Goal: Information Seeking & Learning: Check status

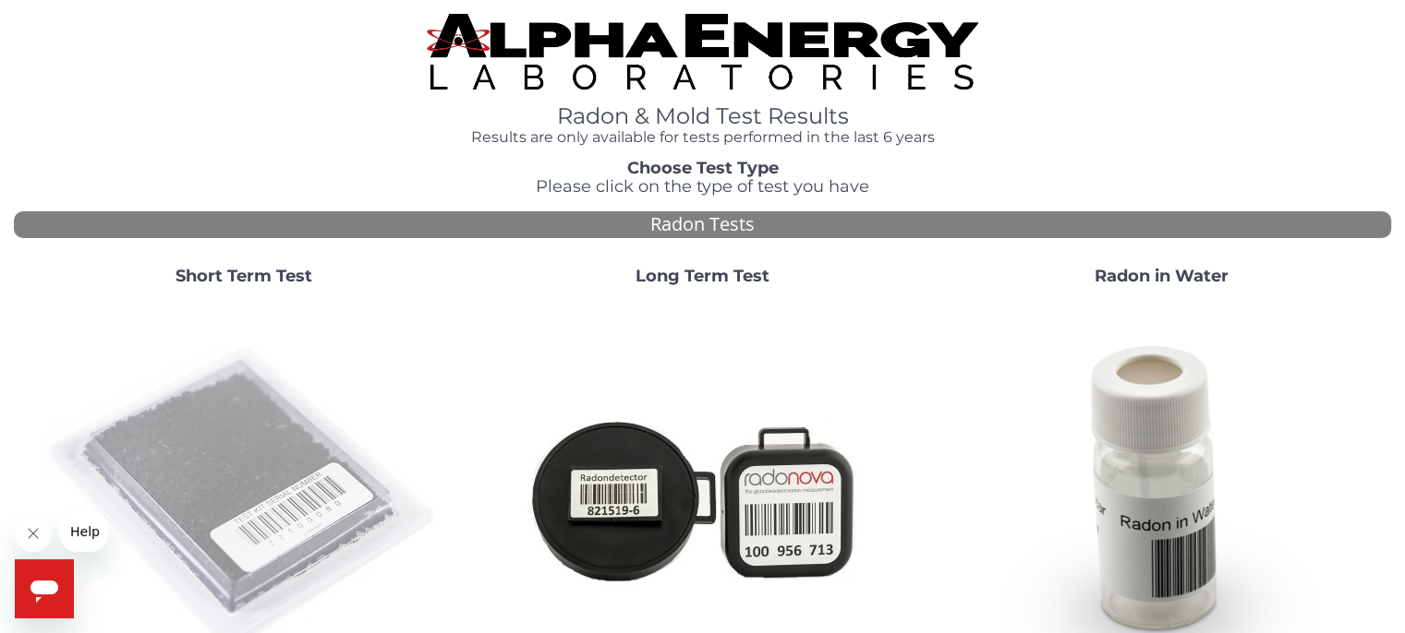
click at [225, 490] on img at bounding box center [243, 498] width 397 height 397
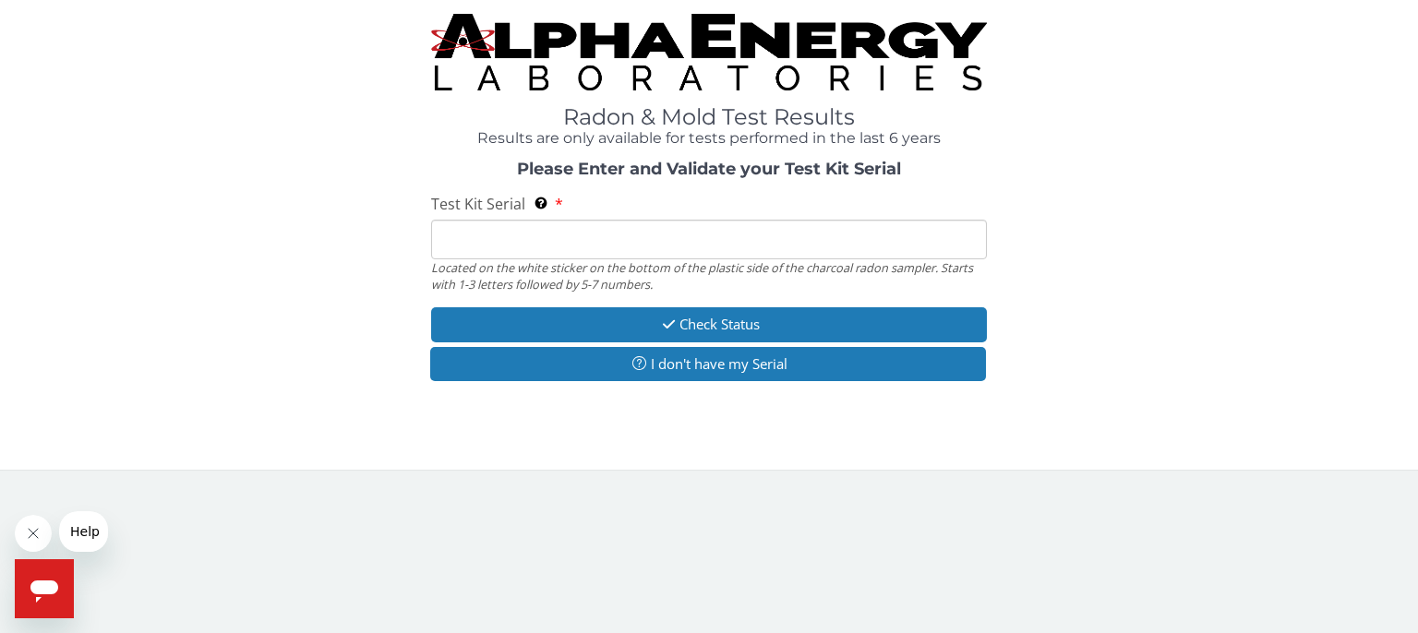
click at [462, 234] on input "Test Kit Serial Located on the white sticker on the bottom of the plastic side …" at bounding box center [709, 240] width 556 height 40
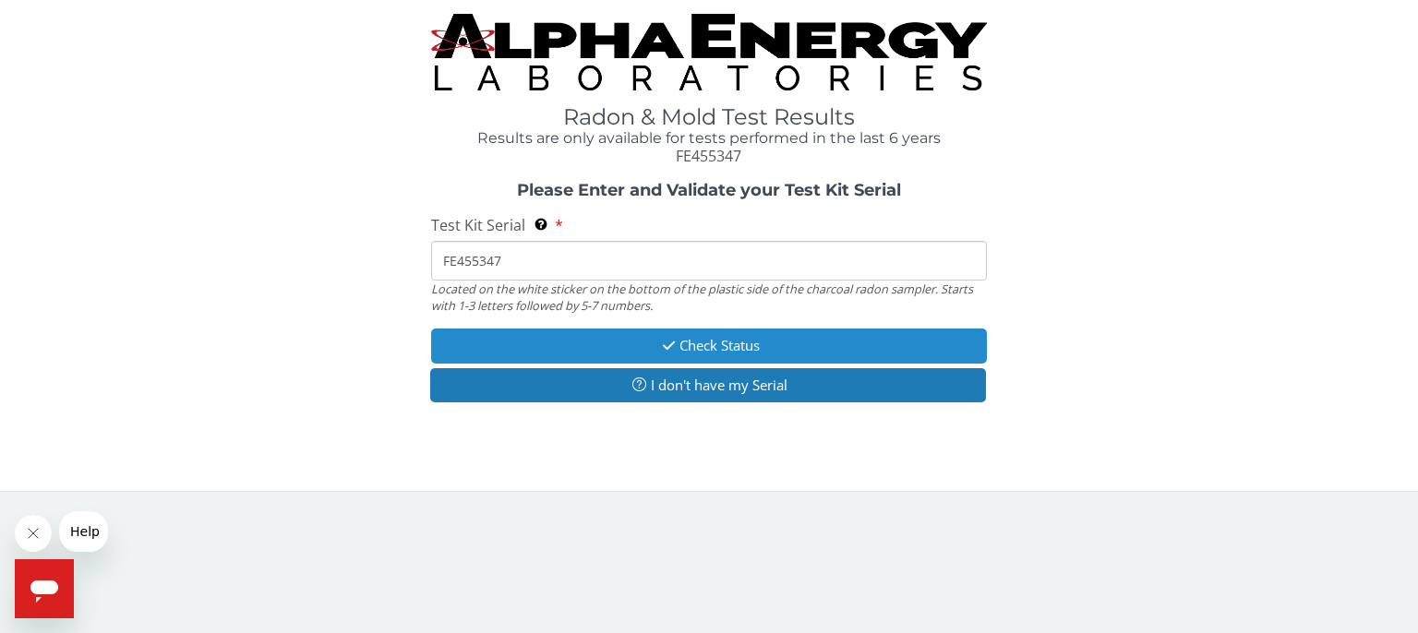
type input "FE455347"
click at [854, 341] on button "Check Status" at bounding box center [709, 346] width 556 height 34
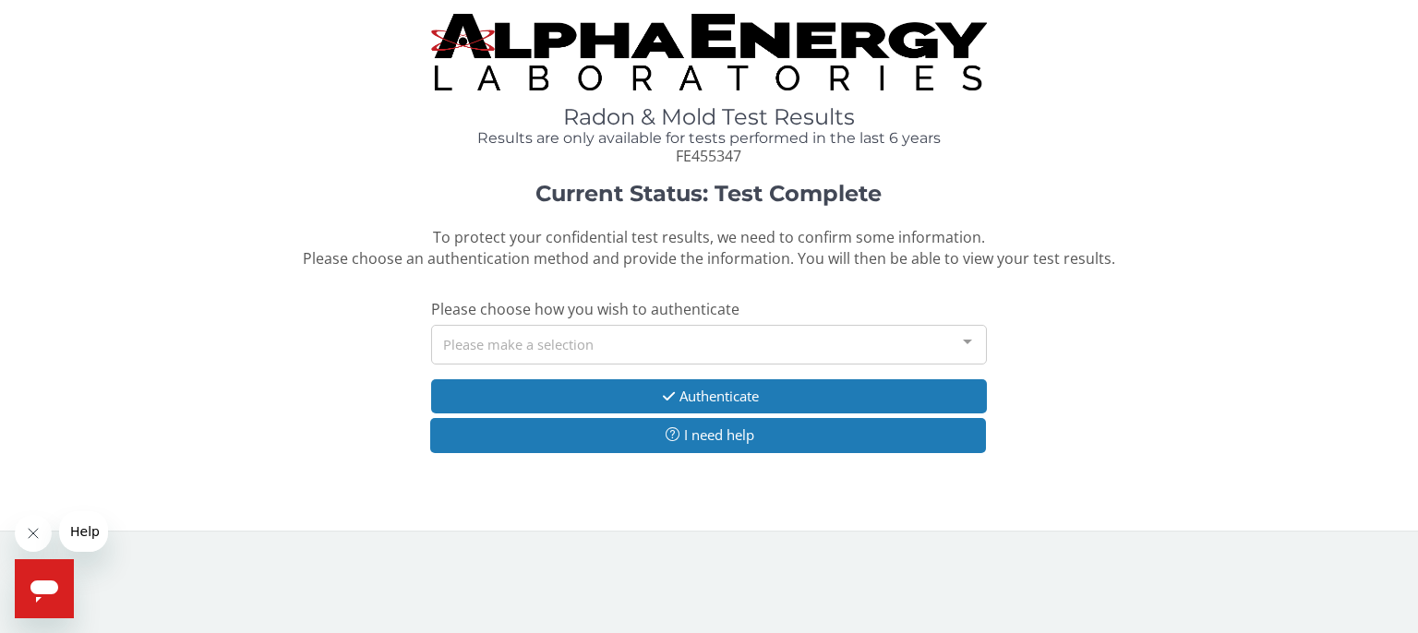
click at [971, 341] on div at bounding box center [967, 343] width 37 height 35
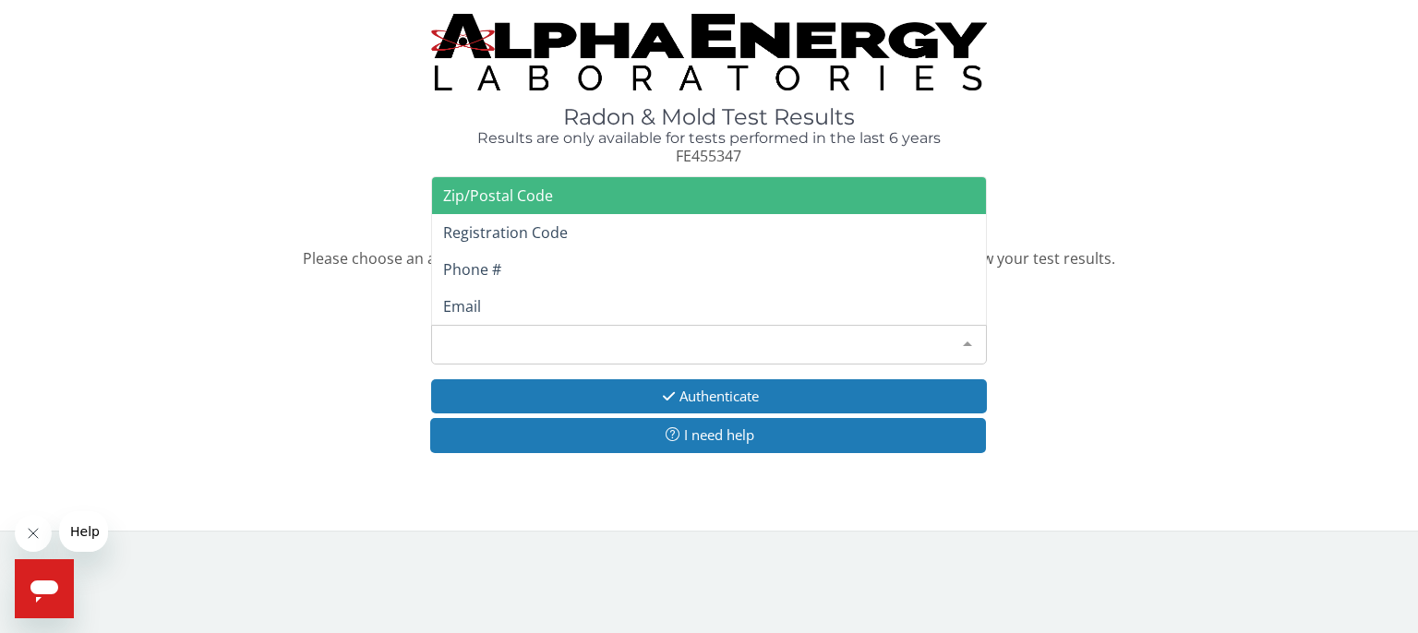
click at [551, 193] on span "Zip/Postal Code" at bounding box center [709, 195] width 554 height 37
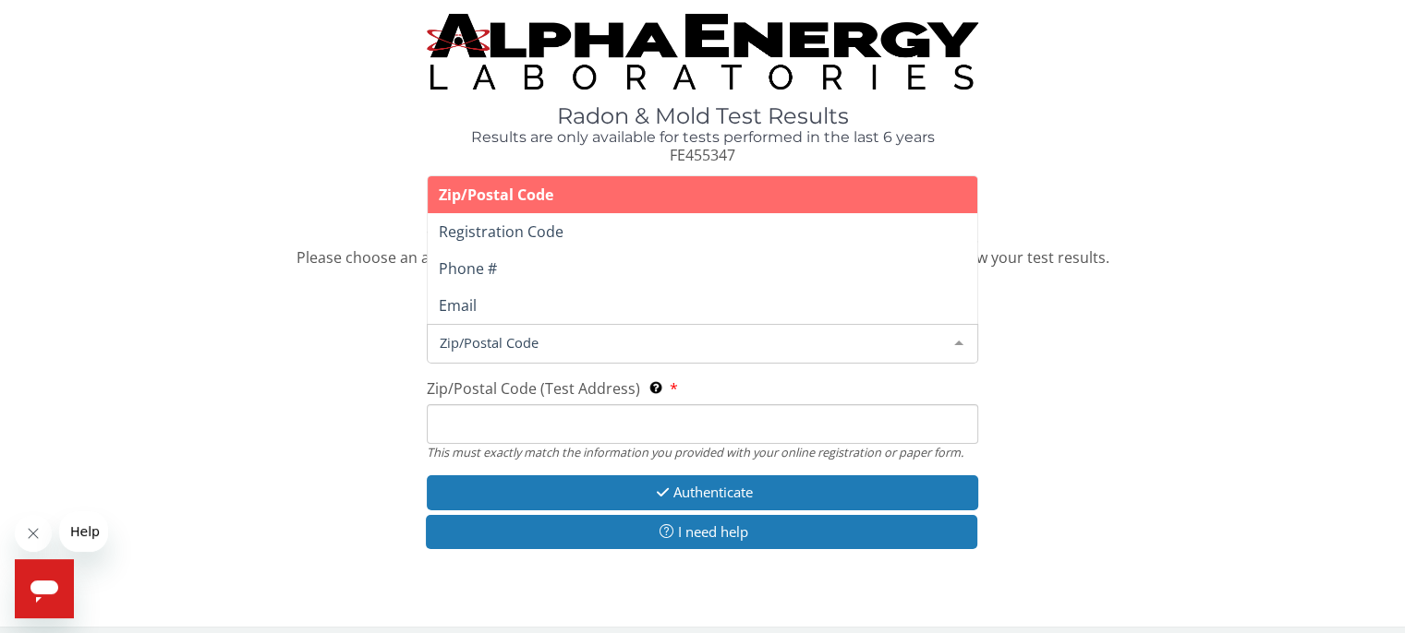
click at [957, 340] on div at bounding box center [958, 342] width 37 height 35
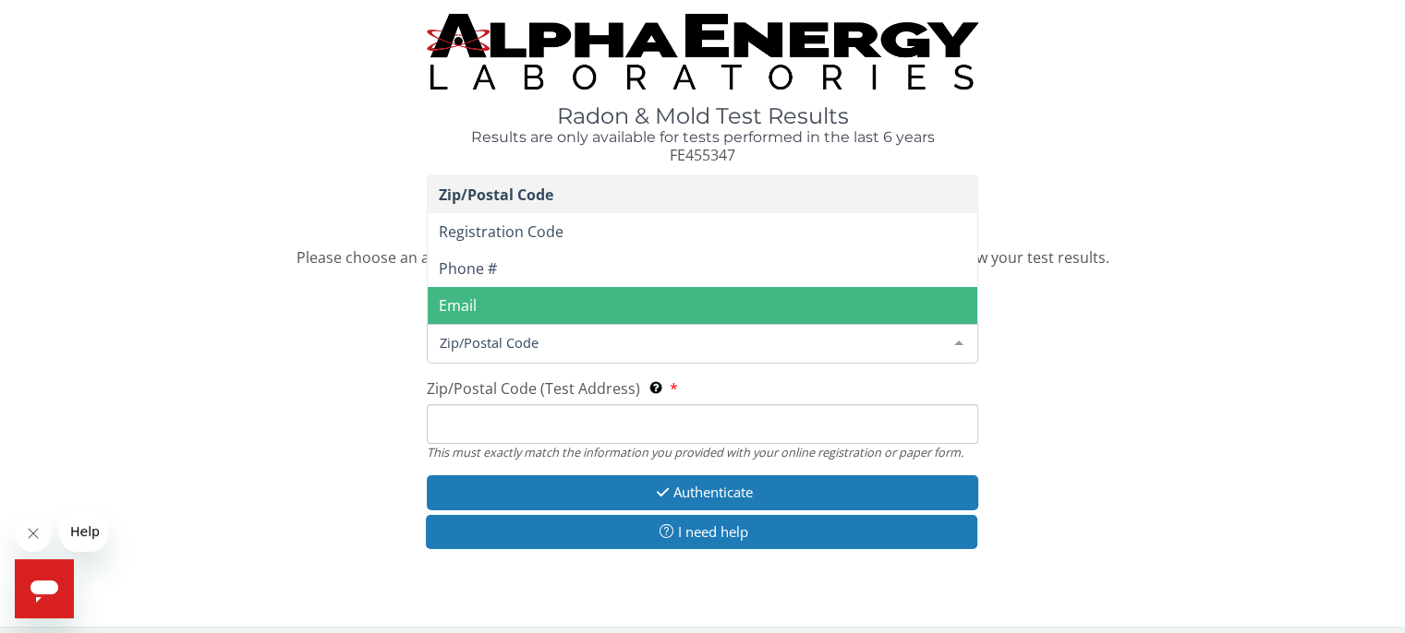
click at [647, 304] on span "Email" at bounding box center [702, 305] width 549 height 37
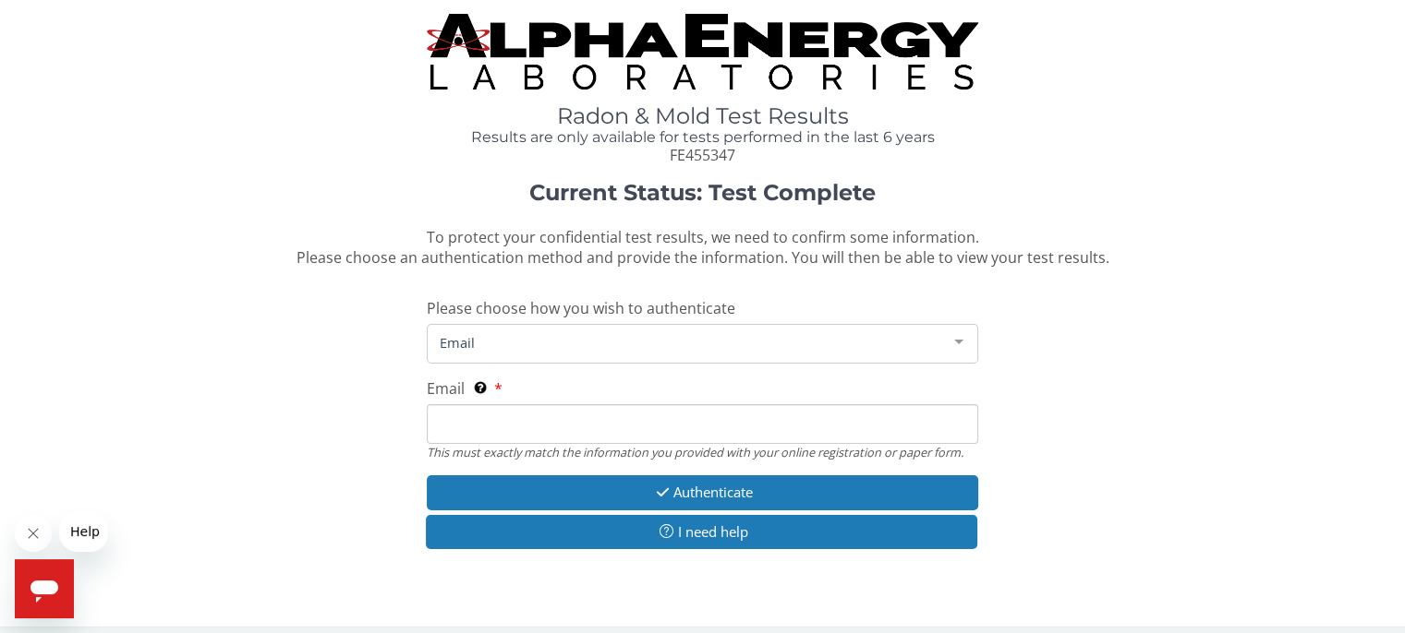
click at [440, 422] on input "Email This must exactly match the information you provided with your online reg…" at bounding box center [702, 424] width 550 height 40
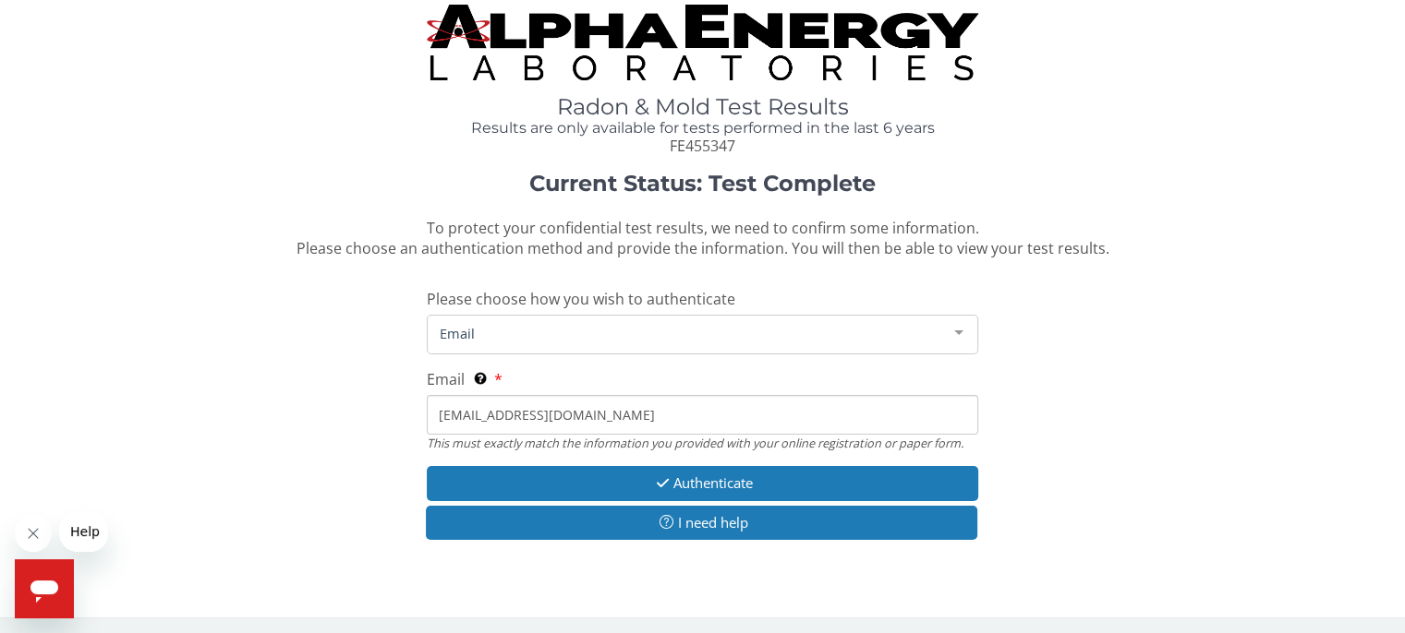
scroll to position [12, 0]
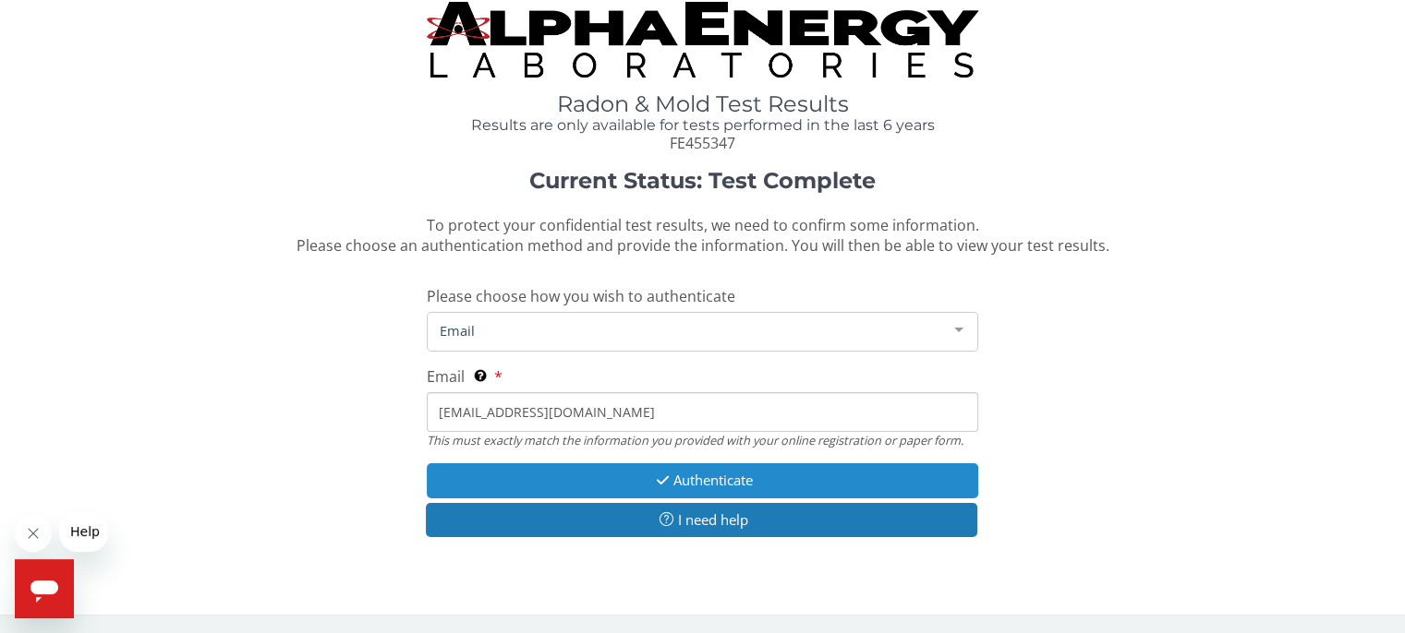
type input "hss8000@aol.com"
click at [797, 477] on button "Authenticate" at bounding box center [702, 481] width 550 height 34
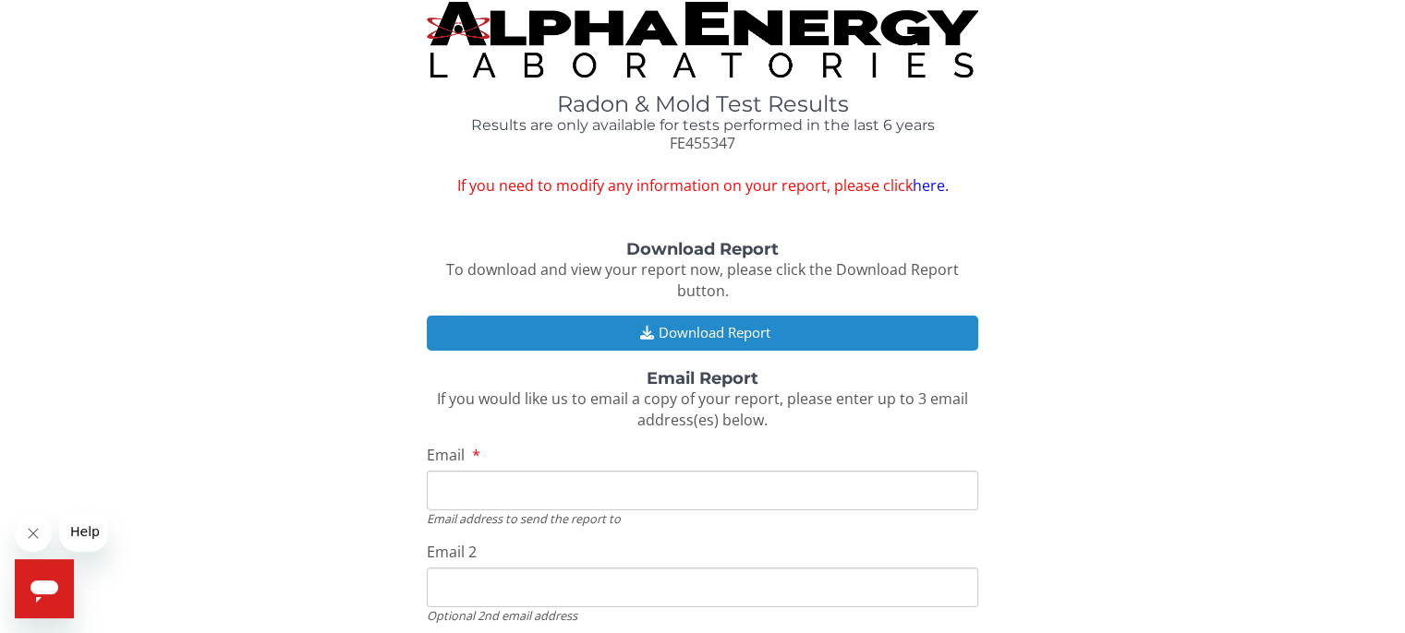
click at [776, 330] on button "Download Report" at bounding box center [702, 333] width 550 height 34
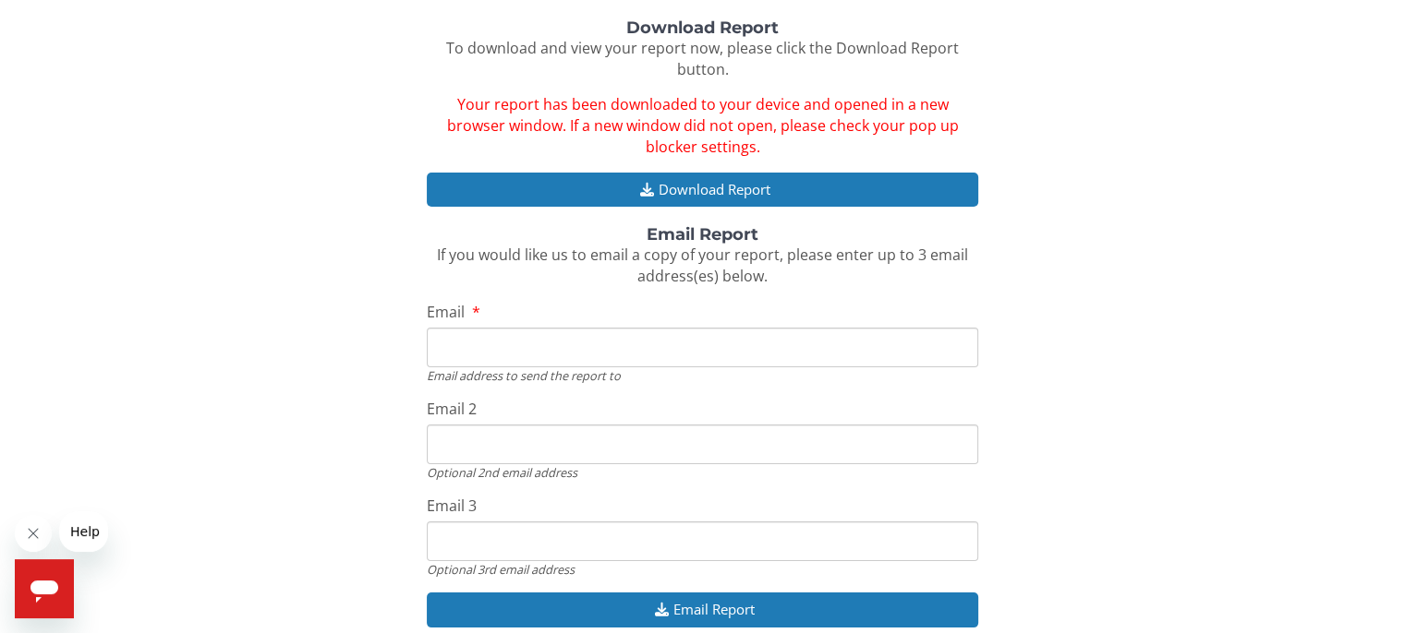
scroll to position [202, 0]
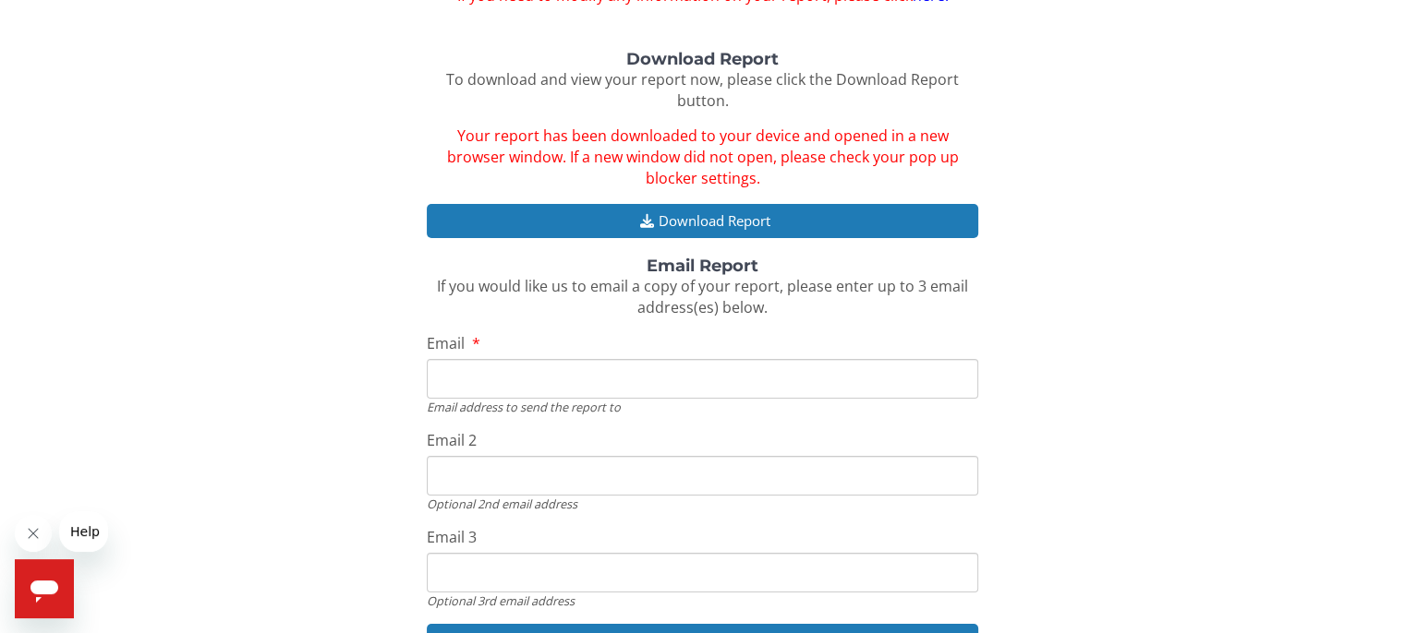
click at [443, 374] on input "Email" at bounding box center [702, 379] width 550 height 40
type input "hss8000@aol.com"
click at [475, 477] on input "Email 2" at bounding box center [702, 476] width 550 height 40
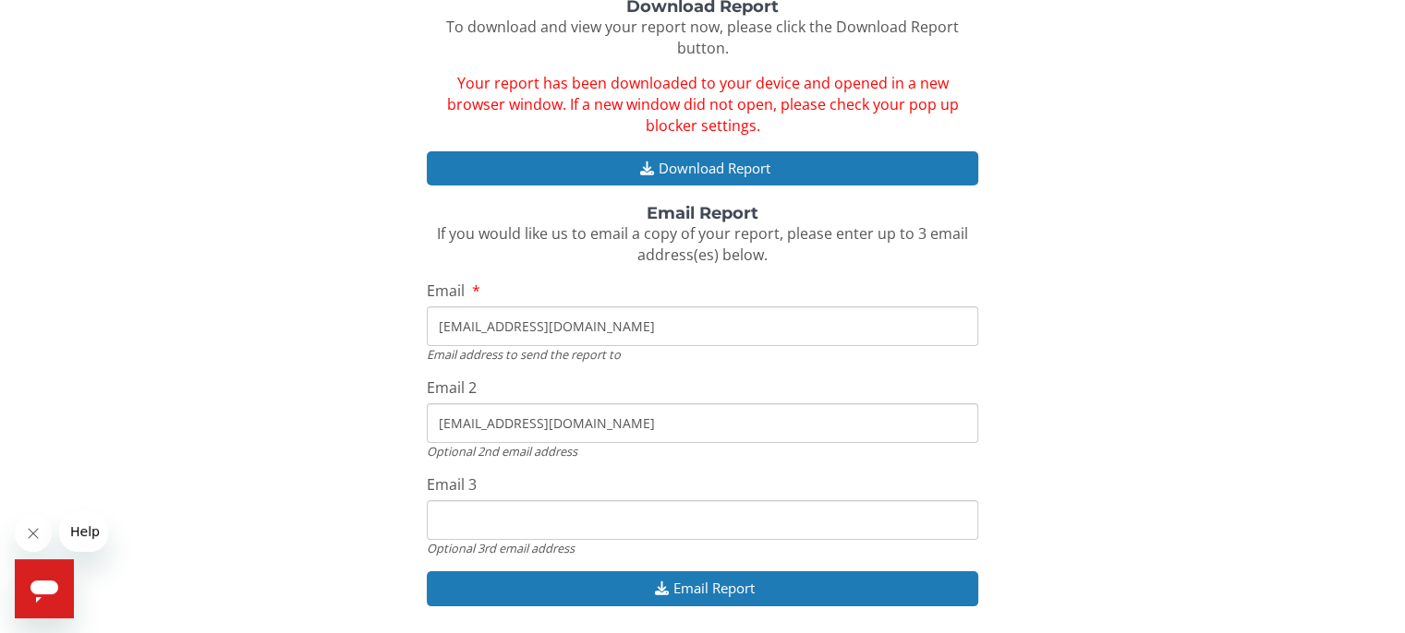
scroll to position [295, 0]
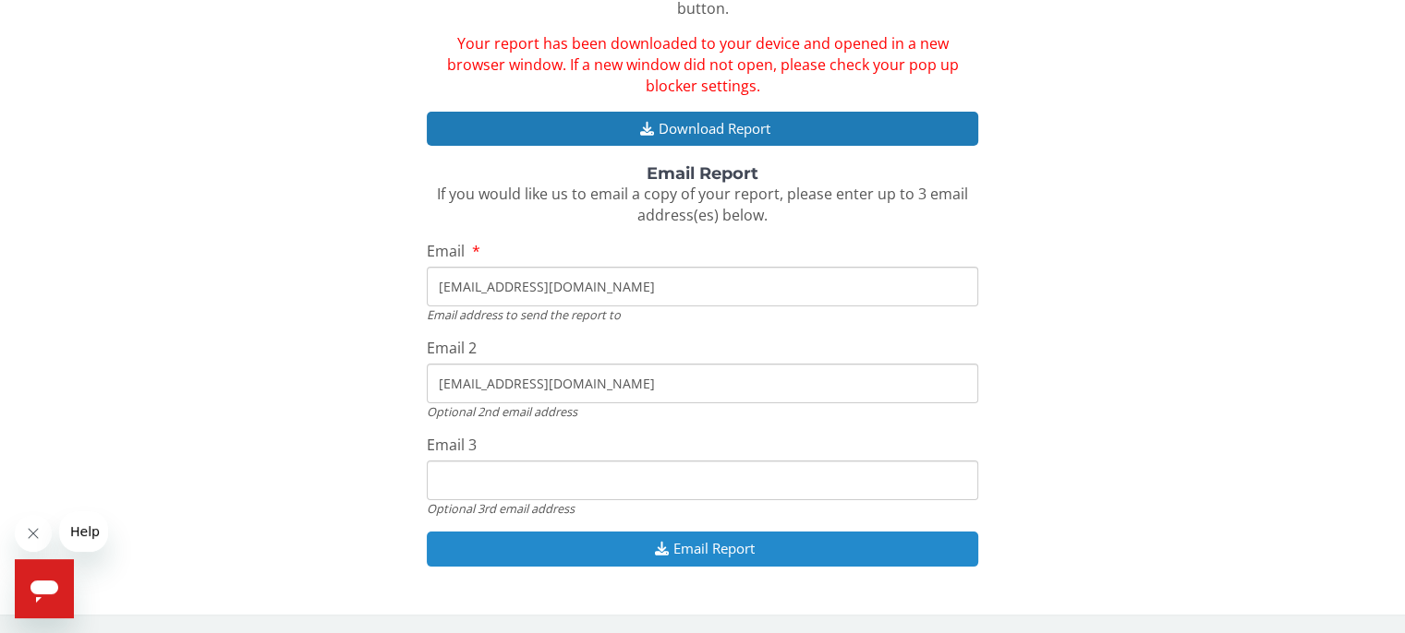
type input "orange8273@aol.com"
click at [873, 548] on button "Email Report" at bounding box center [702, 549] width 550 height 34
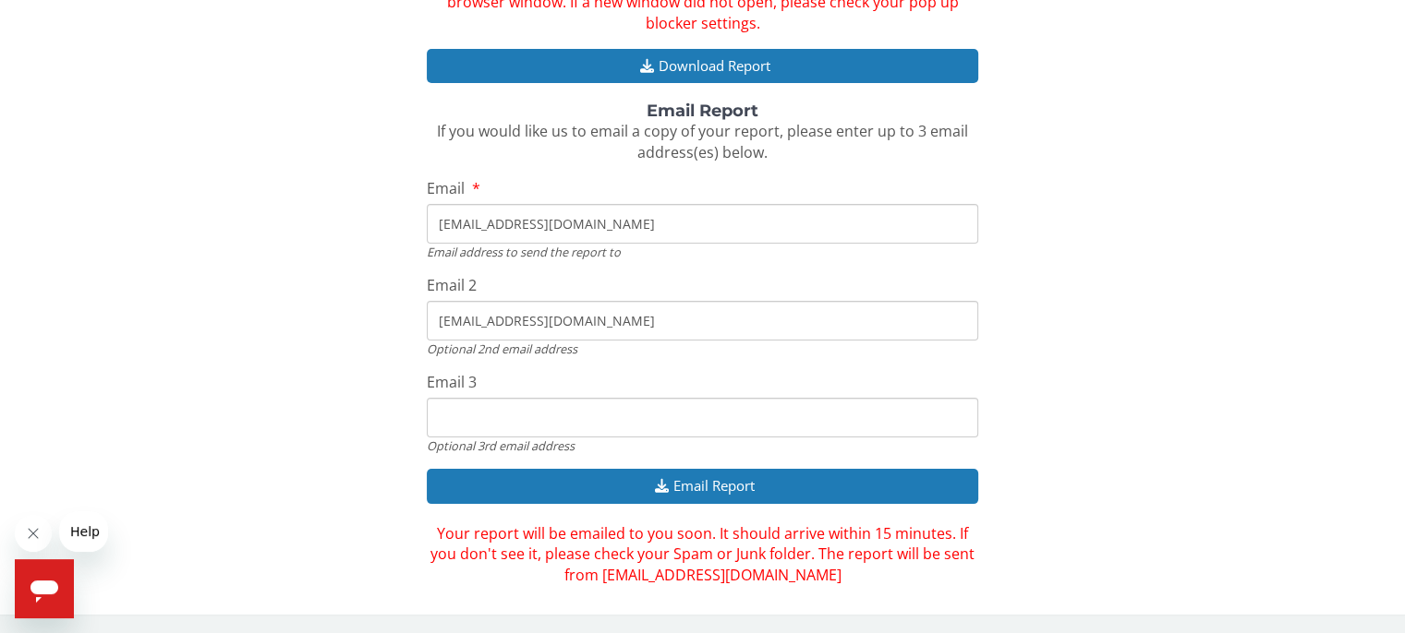
scroll to position [358, 0]
click at [351, 409] on div "Download Report To download and view your report now, please click the Download…" at bounding box center [702, 241] width 1377 height 691
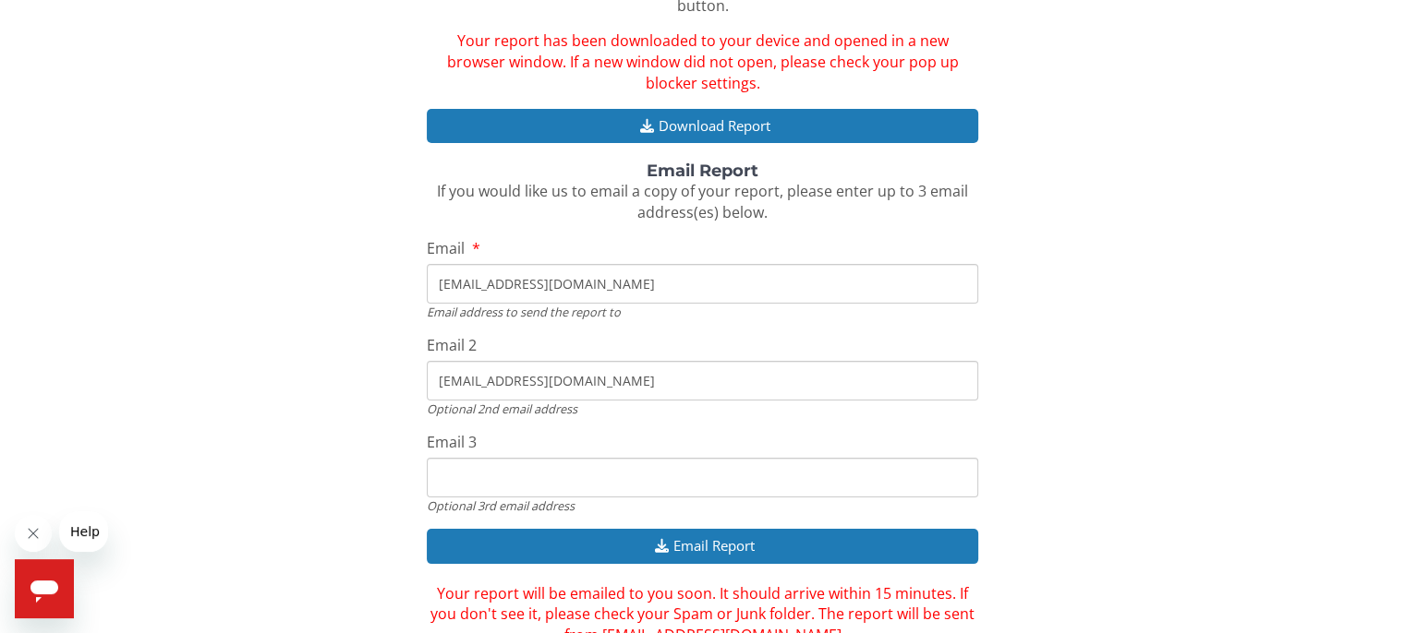
scroll to position [266, 0]
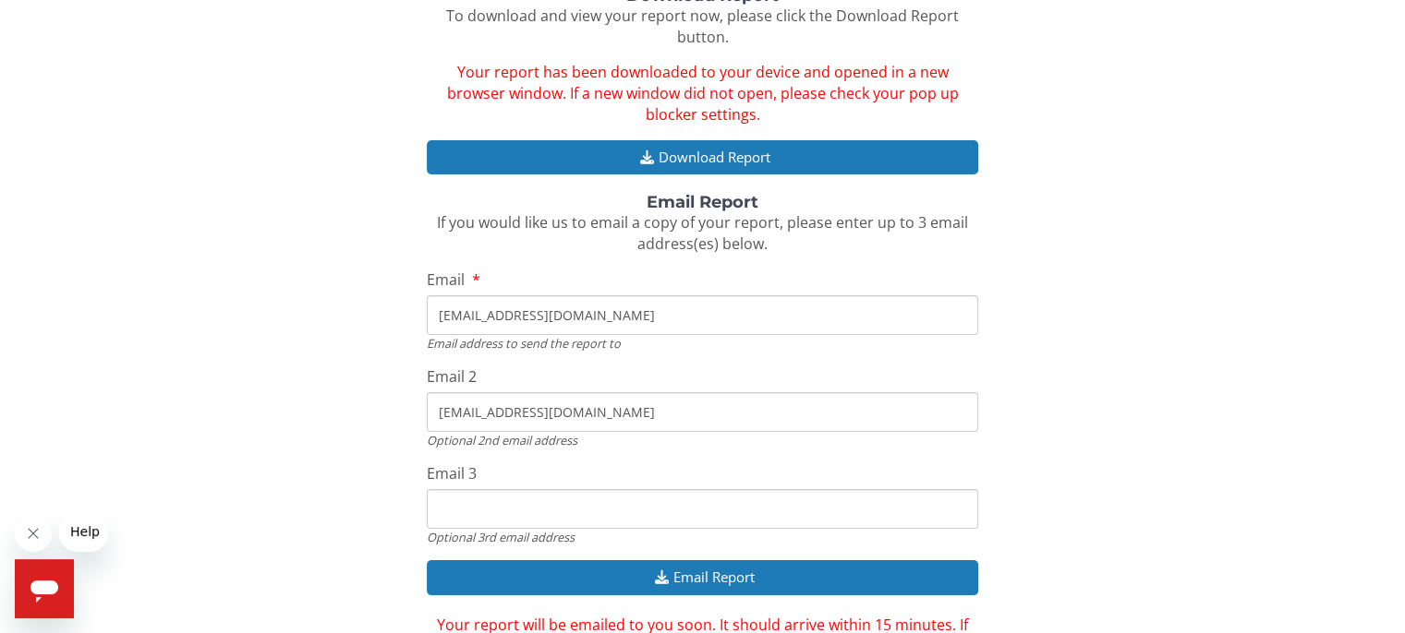
drag, startPoint x: 597, startPoint y: 319, endPoint x: 322, endPoint y: 308, distance: 274.5
click at [322, 308] on div "Download Report To download and view your report now, please click the Download…" at bounding box center [702, 332] width 1377 height 691
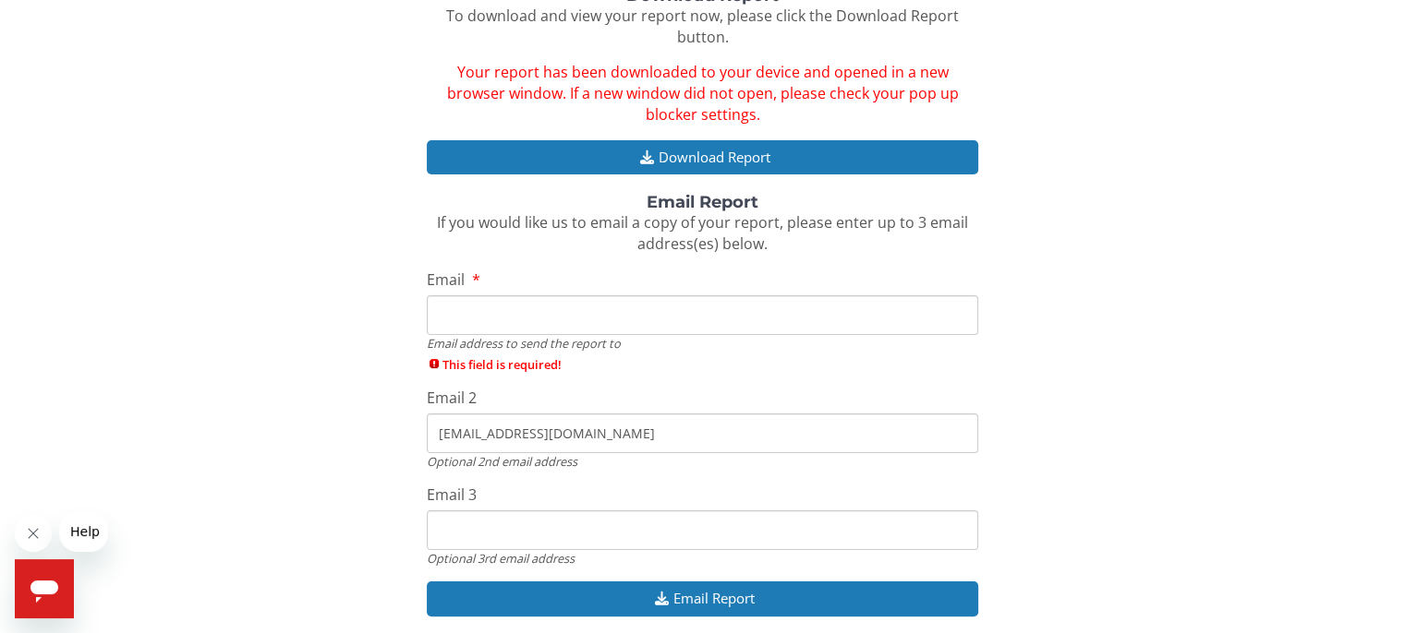
drag, startPoint x: 609, startPoint y: 437, endPoint x: 325, endPoint y: 436, distance: 283.5
click at [325, 436] on div "Download Report To download and view your report now, please click the Download…" at bounding box center [702, 343] width 1377 height 712
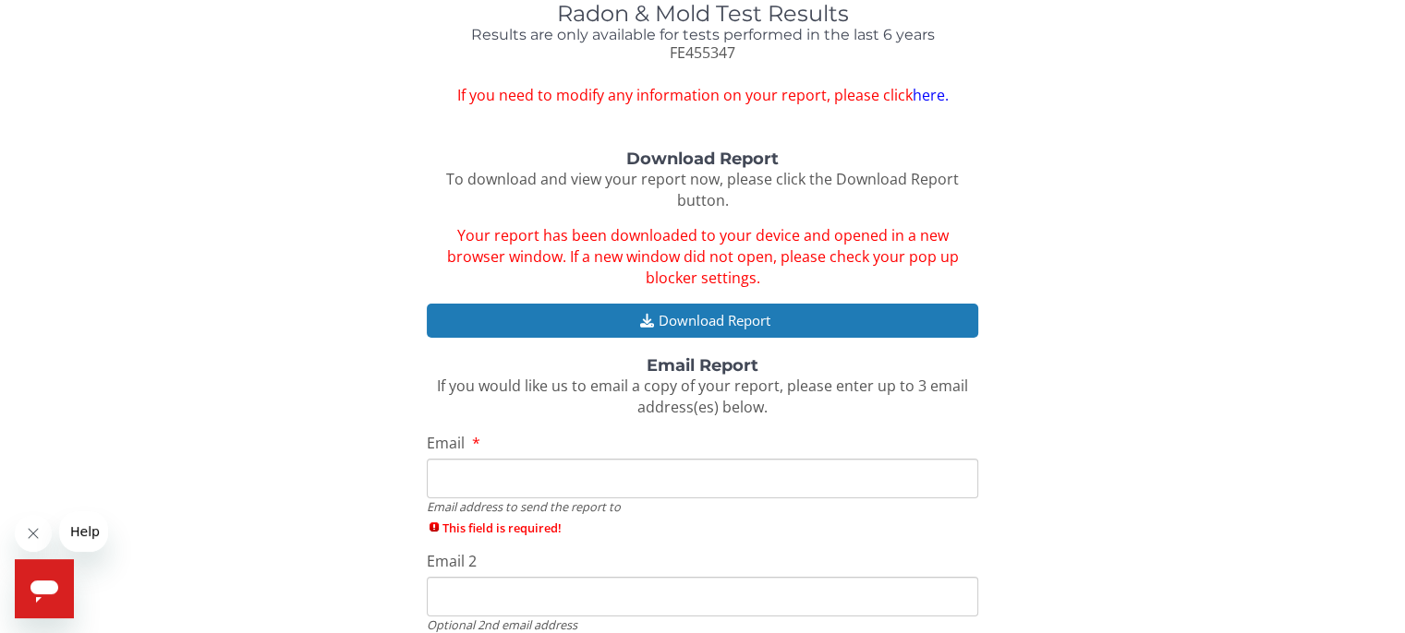
scroll to position [0, 0]
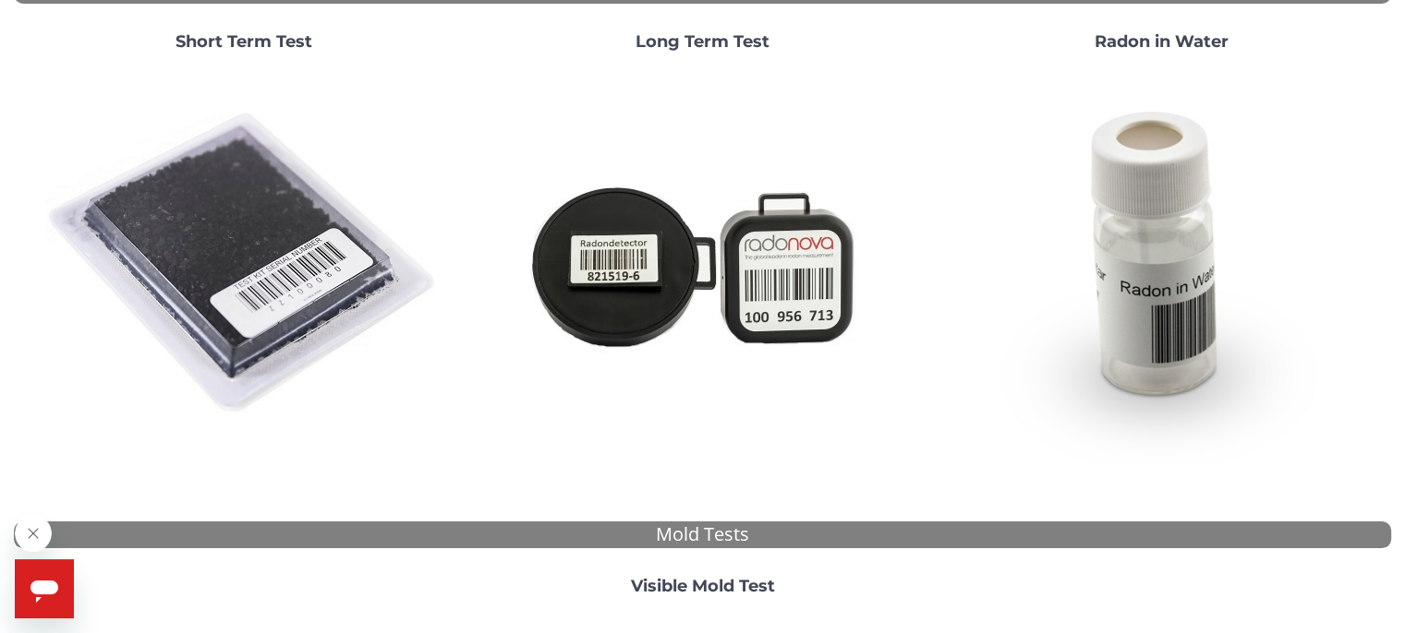
scroll to position [142, 0]
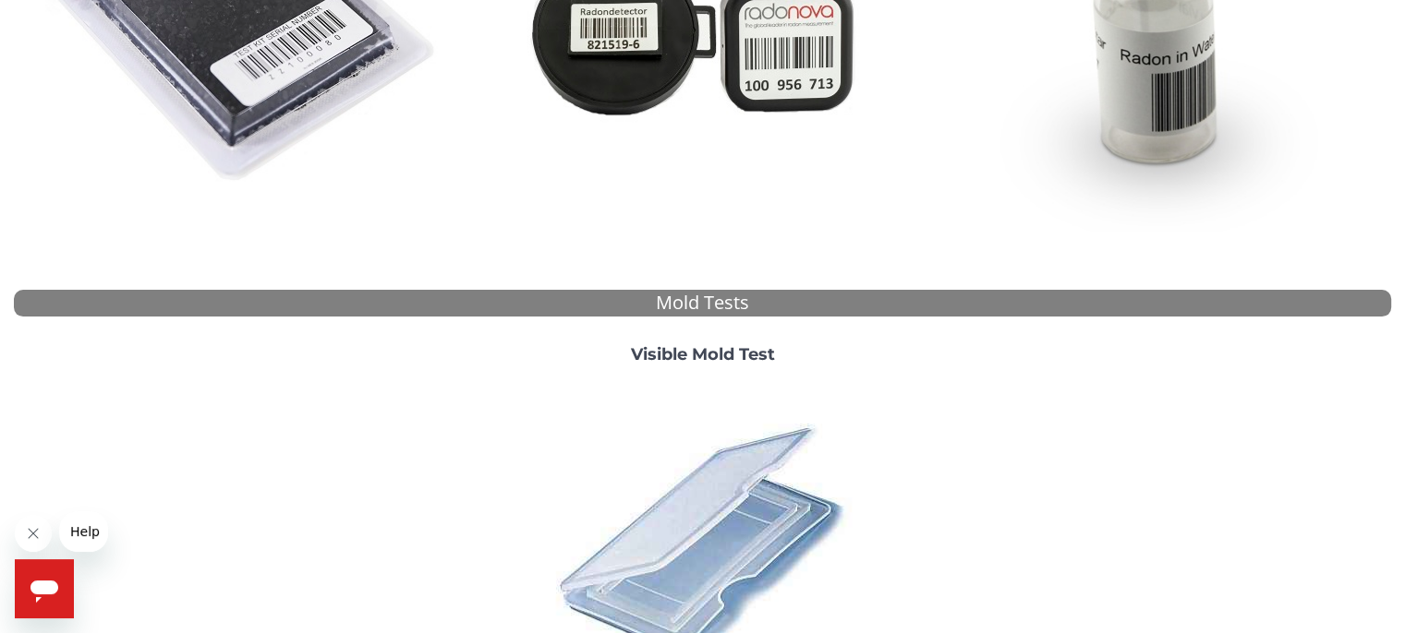
scroll to position [327, 0]
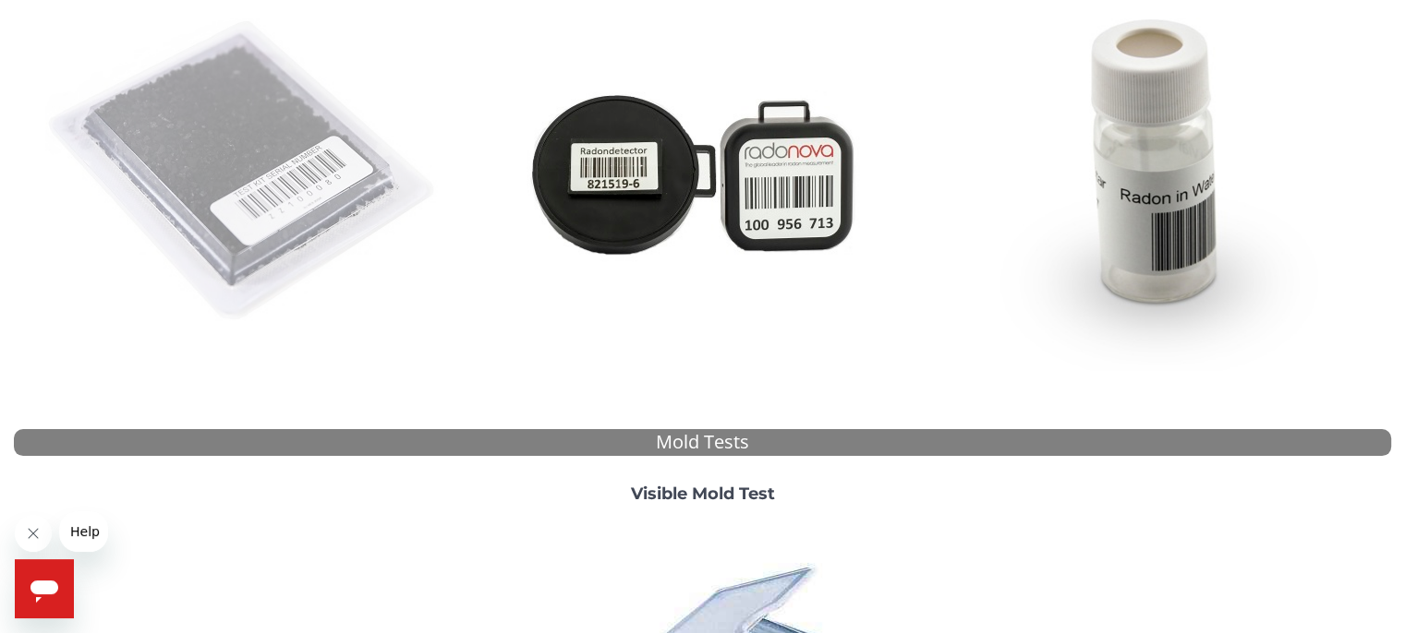
click at [272, 178] on img at bounding box center [243, 171] width 397 height 397
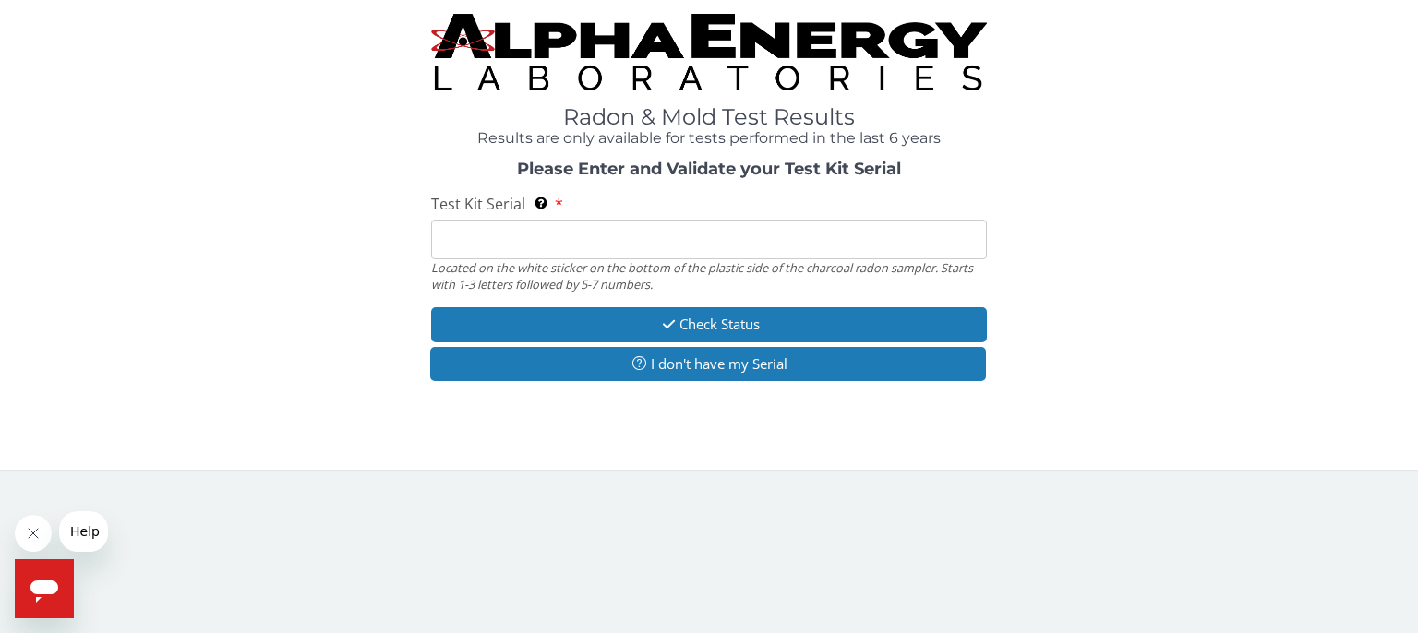
click at [461, 230] on input "Test Kit Serial Located on the white sticker on the bottom of the plastic side …" at bounding box center [709, 240] width 556 height 40
click at [290, 261] on div "Please Enter and Validate your Test Kit Serial Test Kit Serial Located on the w…" at bounding box center [709, 273] width 1391 height 225
click at [453, 238] on input "Test Kit Serial Located on the white sticker on the bottom of the plastic side …" at bounding box center [709, 240] width 556 height 40
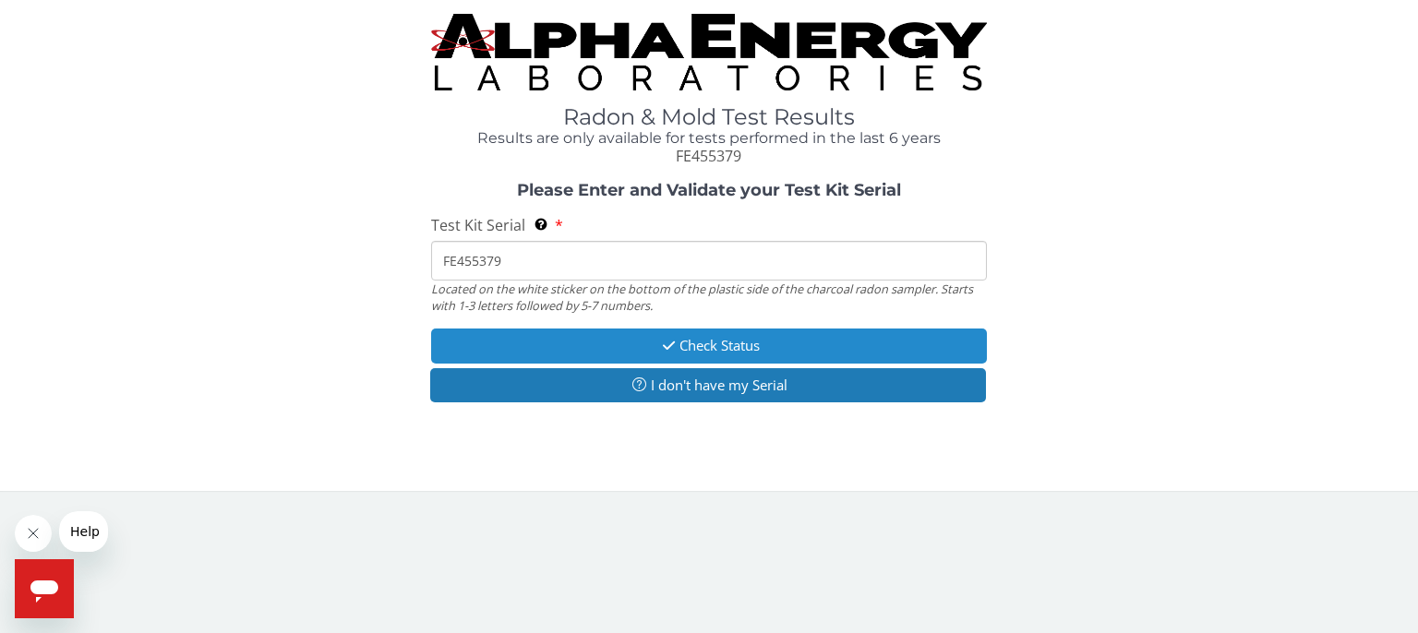
type input "FE455379"
click at [839, 348] on button "Check Status" at bounding box center [709, 346] width 556 height 34
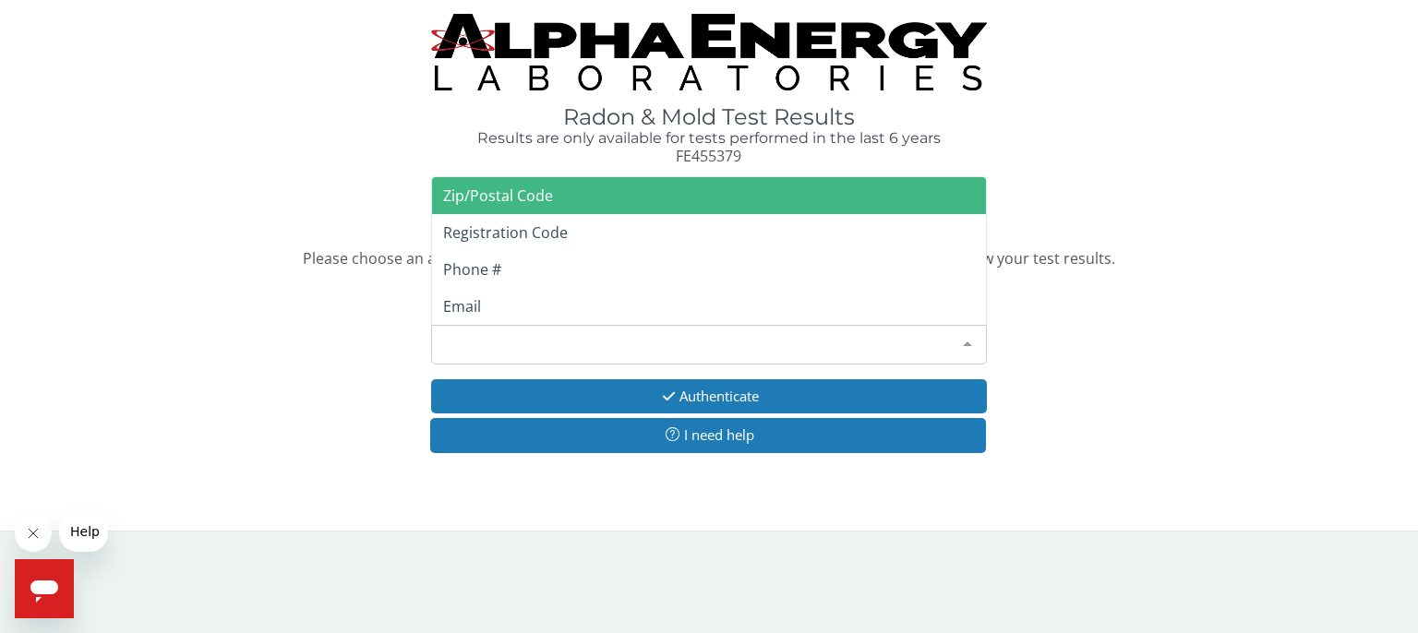
click at [968, 341] on div at bounding box center [967, 343] width 37 height 35
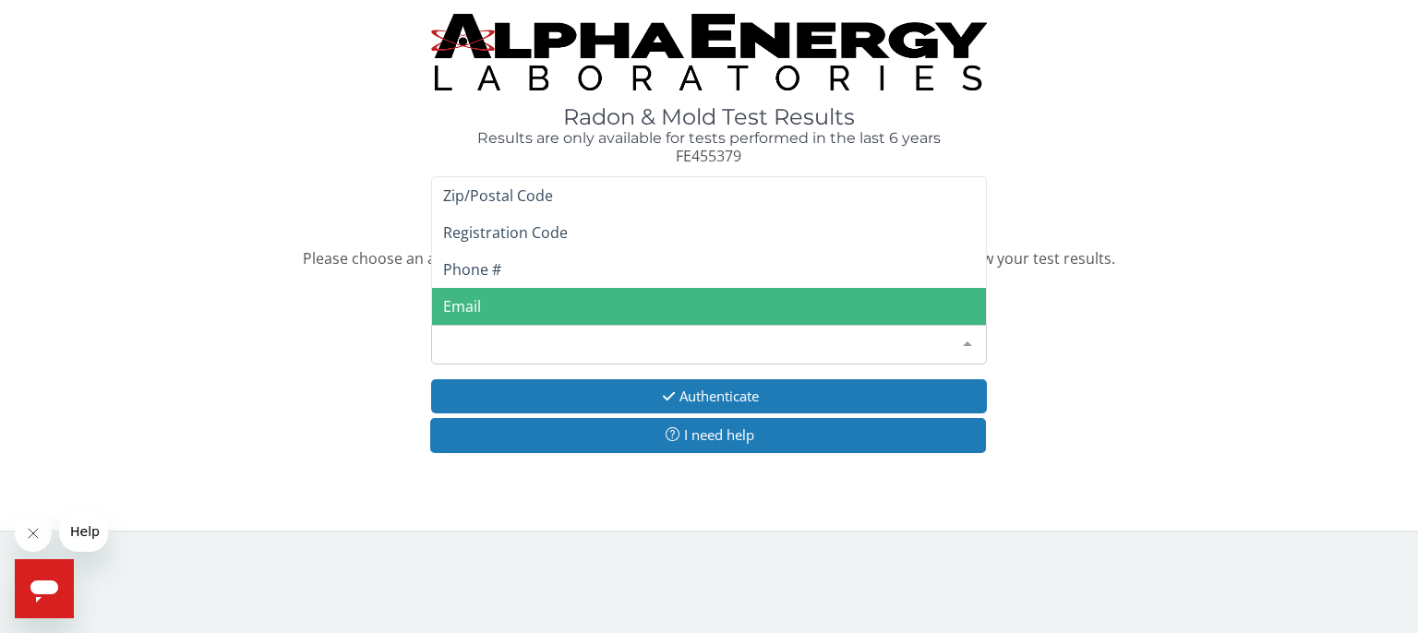
click at [500, 299] on span "Email" at bounding box center [709, 306] width 554 height 37
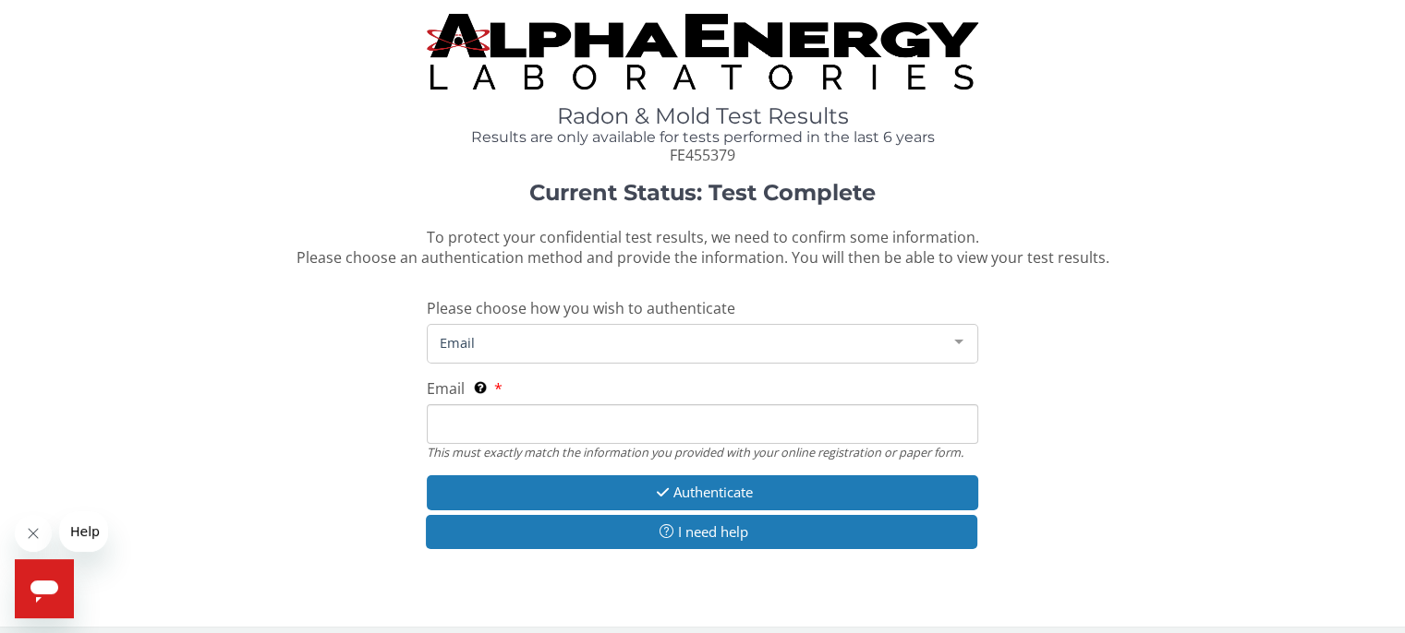
click at [456, 423] on input "Email This must exactly match the information you provided with your online reg…" at bounding box center [702, 424] width 550 height 40
type input "hss8000@aol.com"
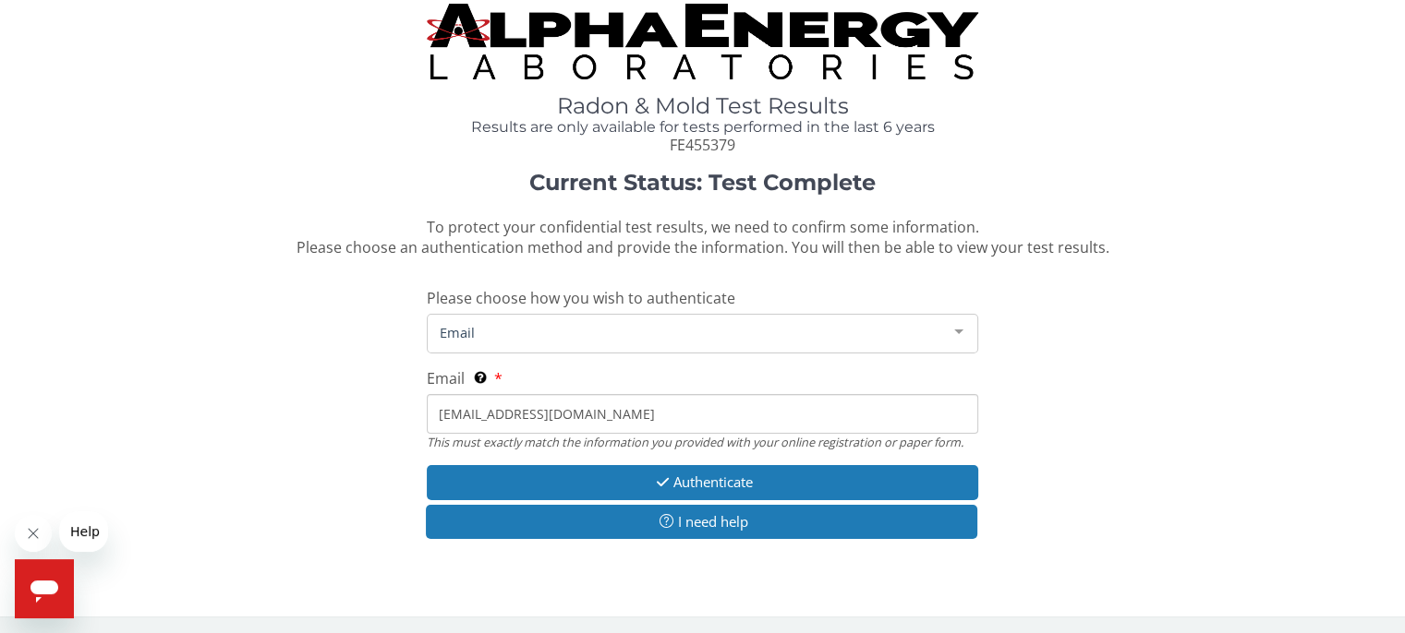
scroll to position [12, 0]
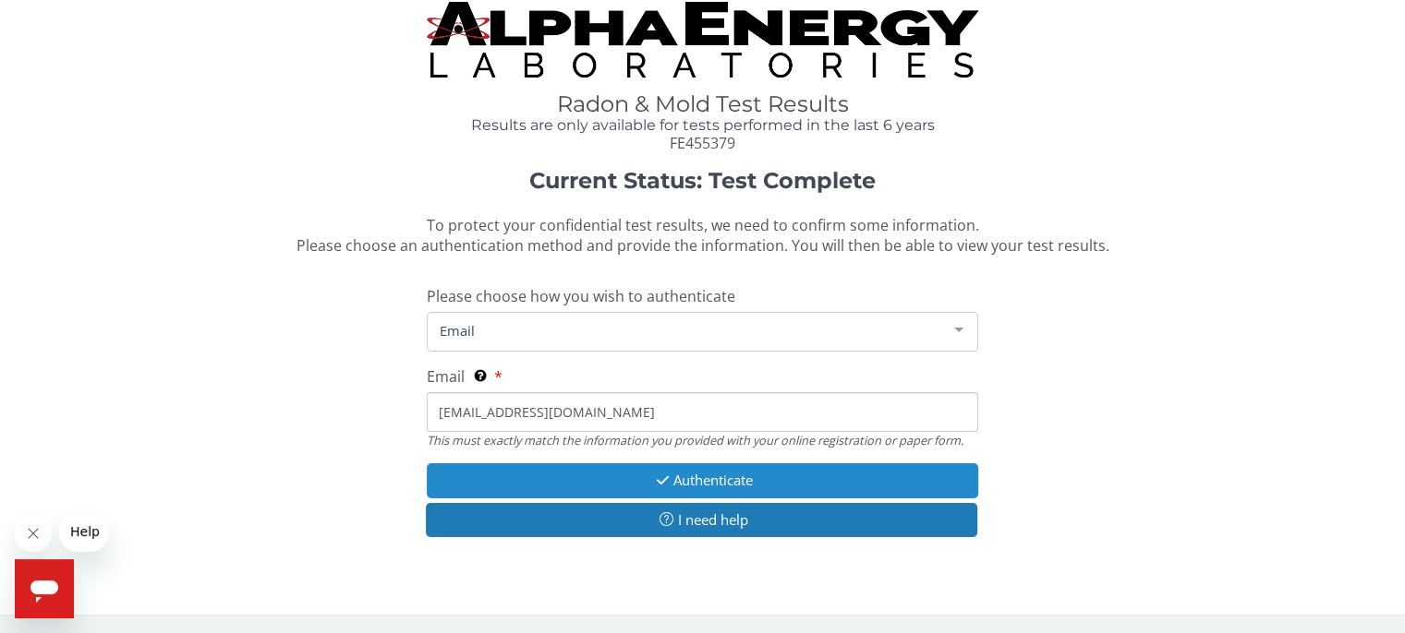
click at [776, 478] on button "Authenticate" at bounding box center [702, 481] width 550 height 34
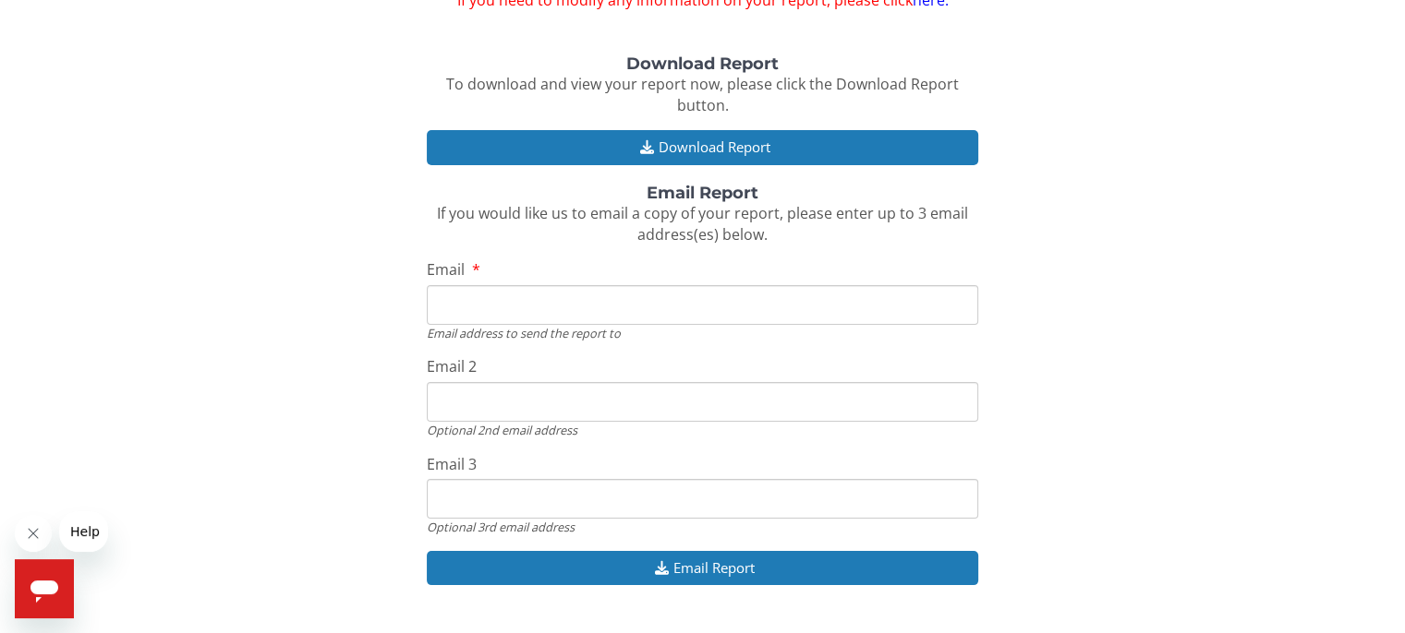
scroll to position [216, 0]
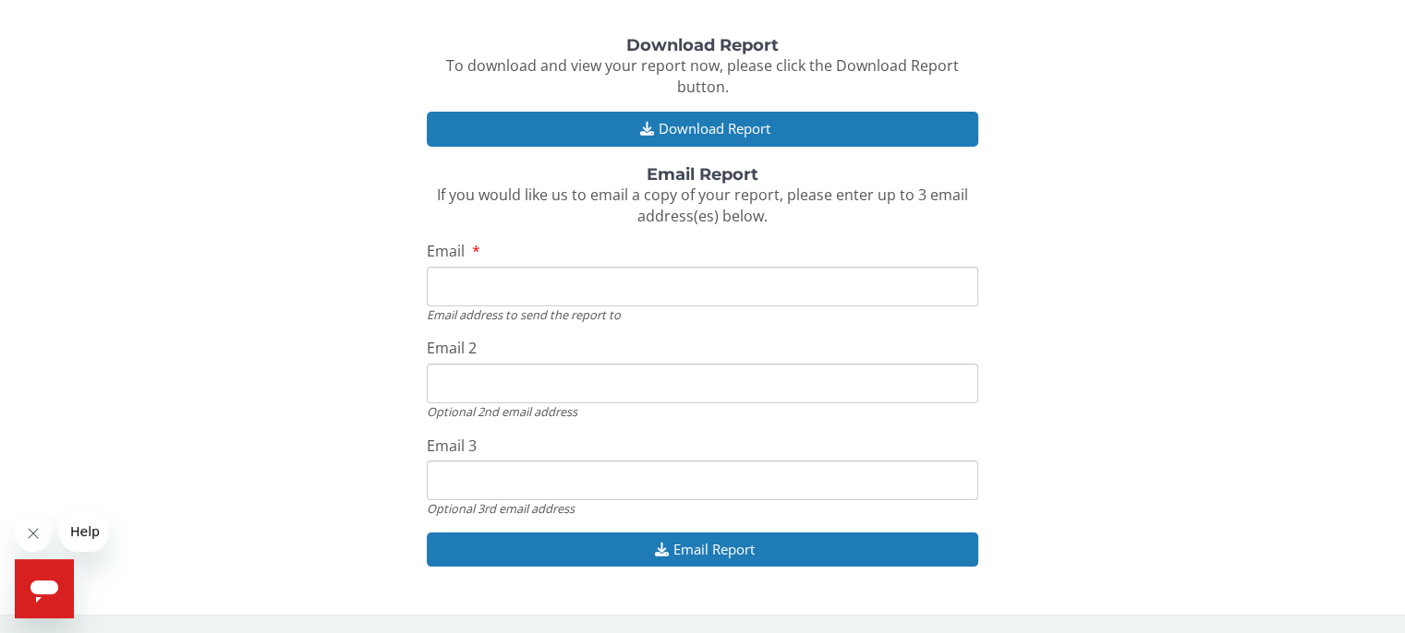
click at [499, 293] on input "Email" at bounding box center [702, 287] width 550 height 40
type input "hss8000@aol.com"
click at [465, 383] on input "Email 2" at bounding box center [702, 384] width 550 height 40
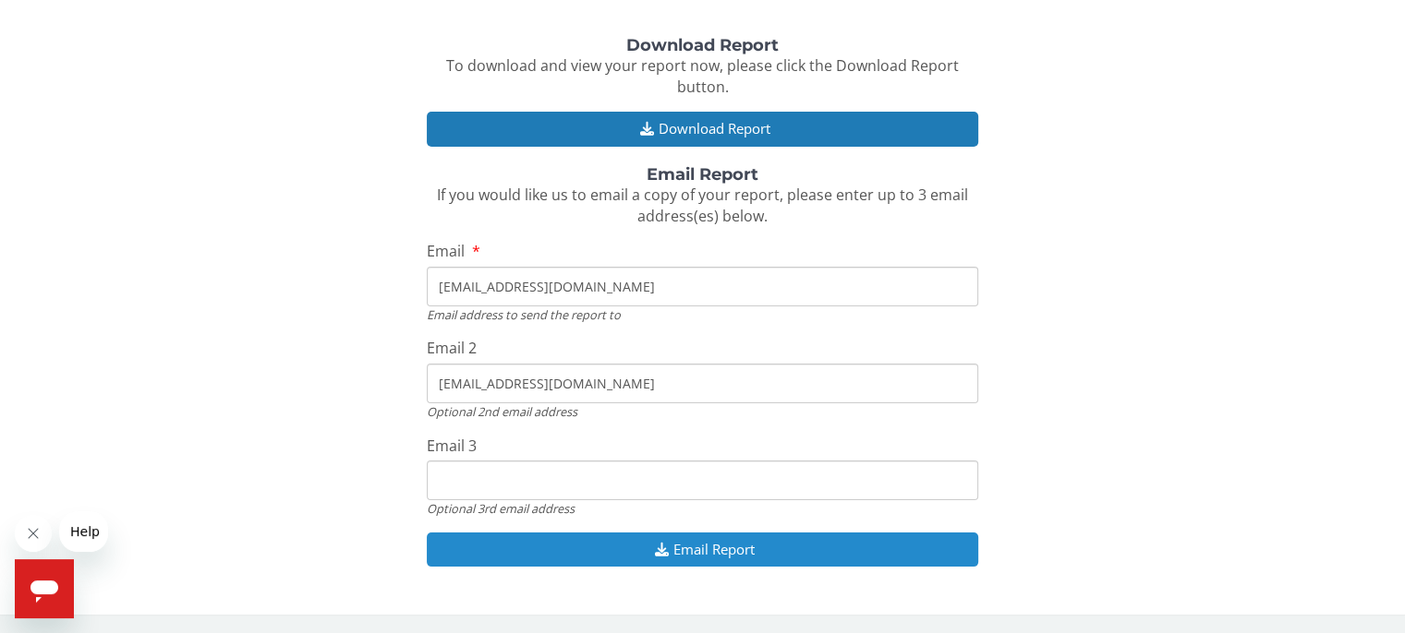
type input "orange8273@aol.com"
click at [830, 545] on button "Email Report" at bounding box center [702, 550] width 550 height 34
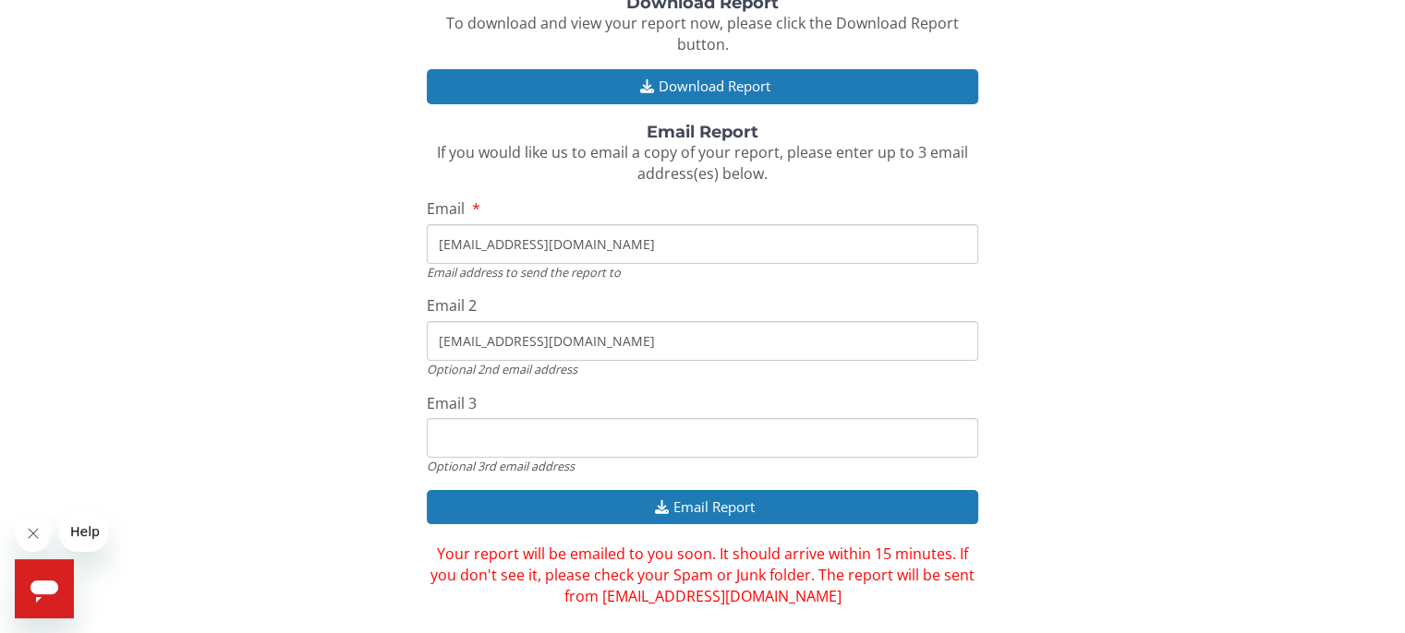
scroll to position [280, 0]
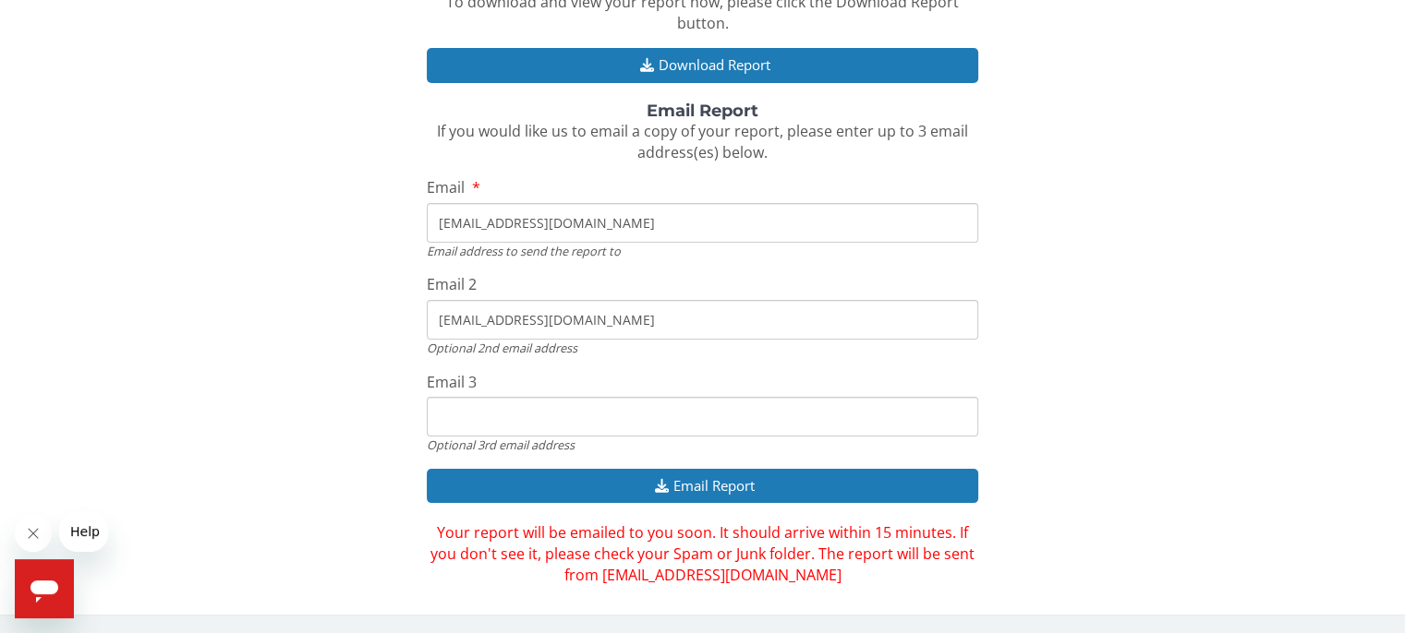
drag, startPoint x: 586, startPoint y: 316, endPoint x: 339, endPoint y: 320, distance: 247.5
click at [339, 320] on div "Download Report To download and view your report now, please click the Download…" at bounding box center [702, 279] width 1377 height 613
click at [552, 223] on input "hss8000@aol.com" at bounding box center [702, 223] width 550 height 40
drag, startPoint x: 414, startPoint y: 218, endPoint x: 329, endPoint y: 203, distance: 86.2
click at [329, 203] on div "Download Report To download and view your report now, please click the Download…" at bounding box center [702, 279] width 1377 height 613
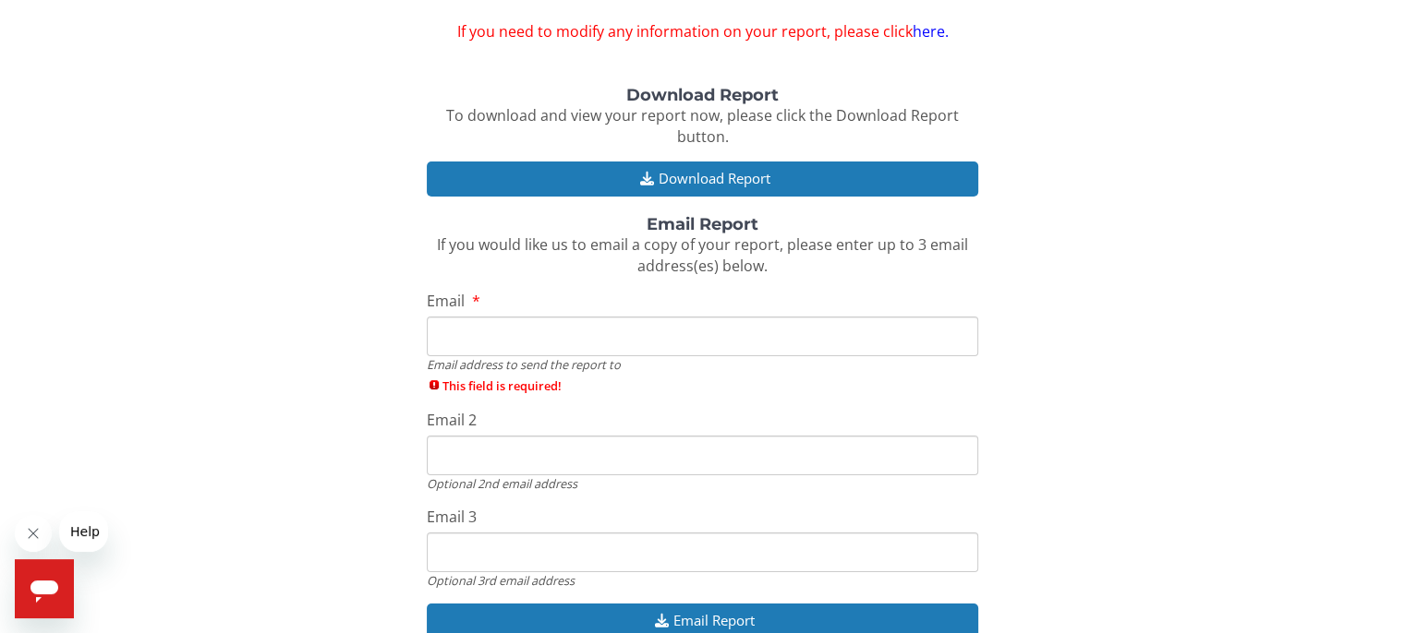
scroll to position [0, 0]
